Goal: Information Seeking & Learning: Learn about a topic

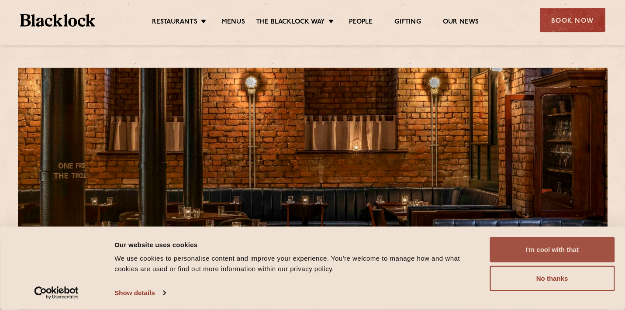
click at [519, 250] on button "I'm cool with that" at bounding box center [551, 249] width 125 height 25
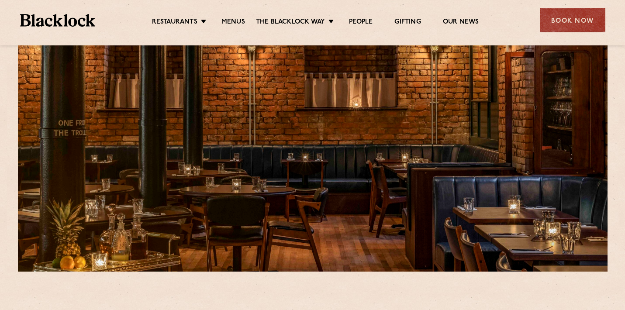
scroll to position [38, 0]
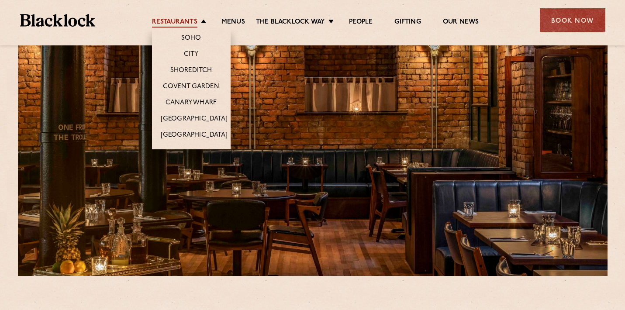
click at [185, 22] on link "Restaurants" at bounding box center [174, 23] width 45 height 10
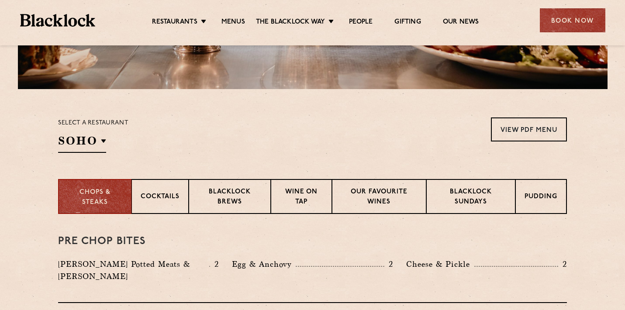
scroll to position [226, 0]
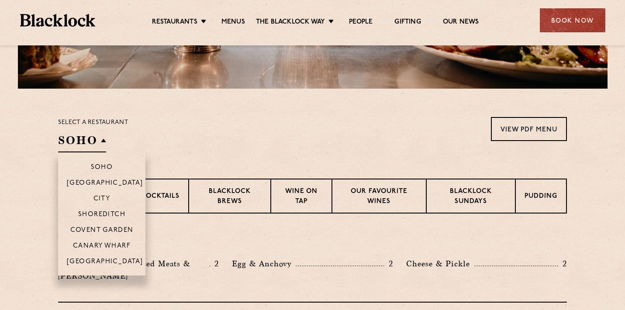
click at [76, 143] on h2 "SOHO" at bounding box center [82, 143] width 48 height 20
click at [89, 179] on li "[GEOGRAPHIC_DATA]" at bounding box center [101, 183] width 87 height 16
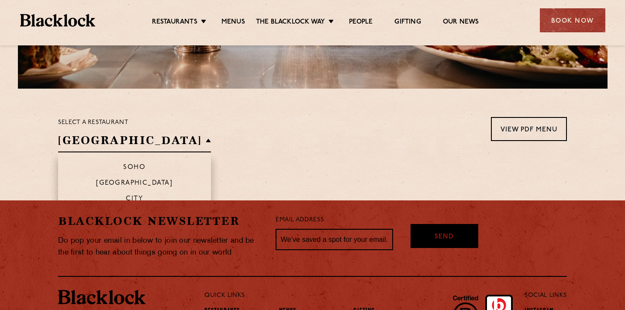
click at [93, 141] on h2 "[GEOGRAPHIC_DATA]" at bounding box center [134, 143] width 153 height 20
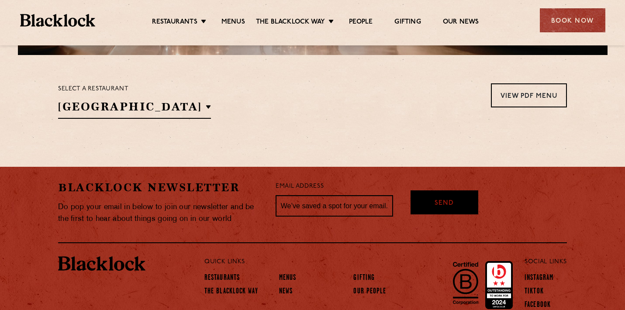
scroll to position [261, 0]
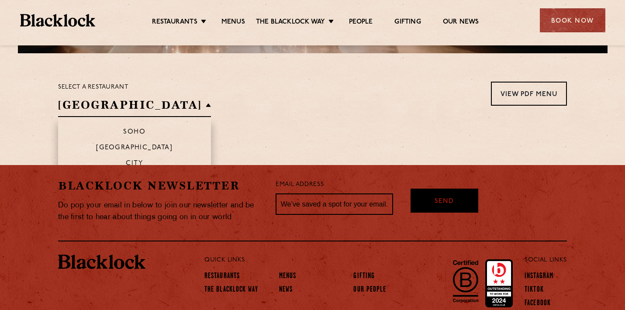
click at [136, 100] on h2 "[GEOGRAPHIC_DATA]" at bounding box center [134, 107] width 153 height 20
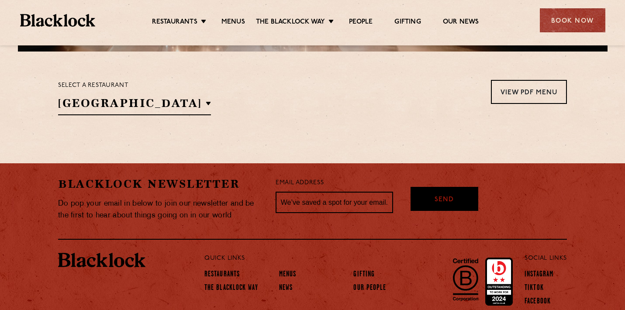
scroll to position [161, 0]
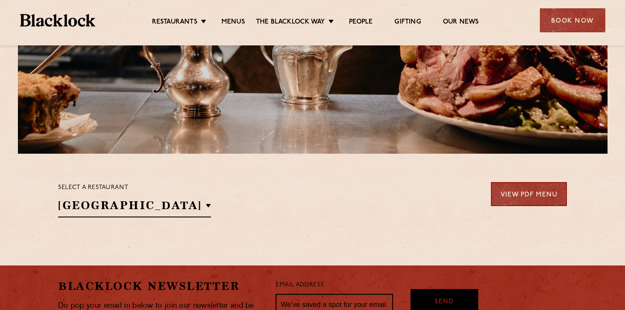
click at [530, 190] on link "View PDF Menu" at bounding box center [529, 194] width 76 height 24
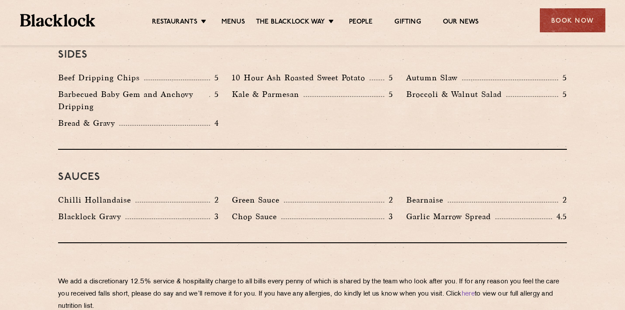
scroll to position [1360, 0]
